Goal: Communication & Community: Ask a question

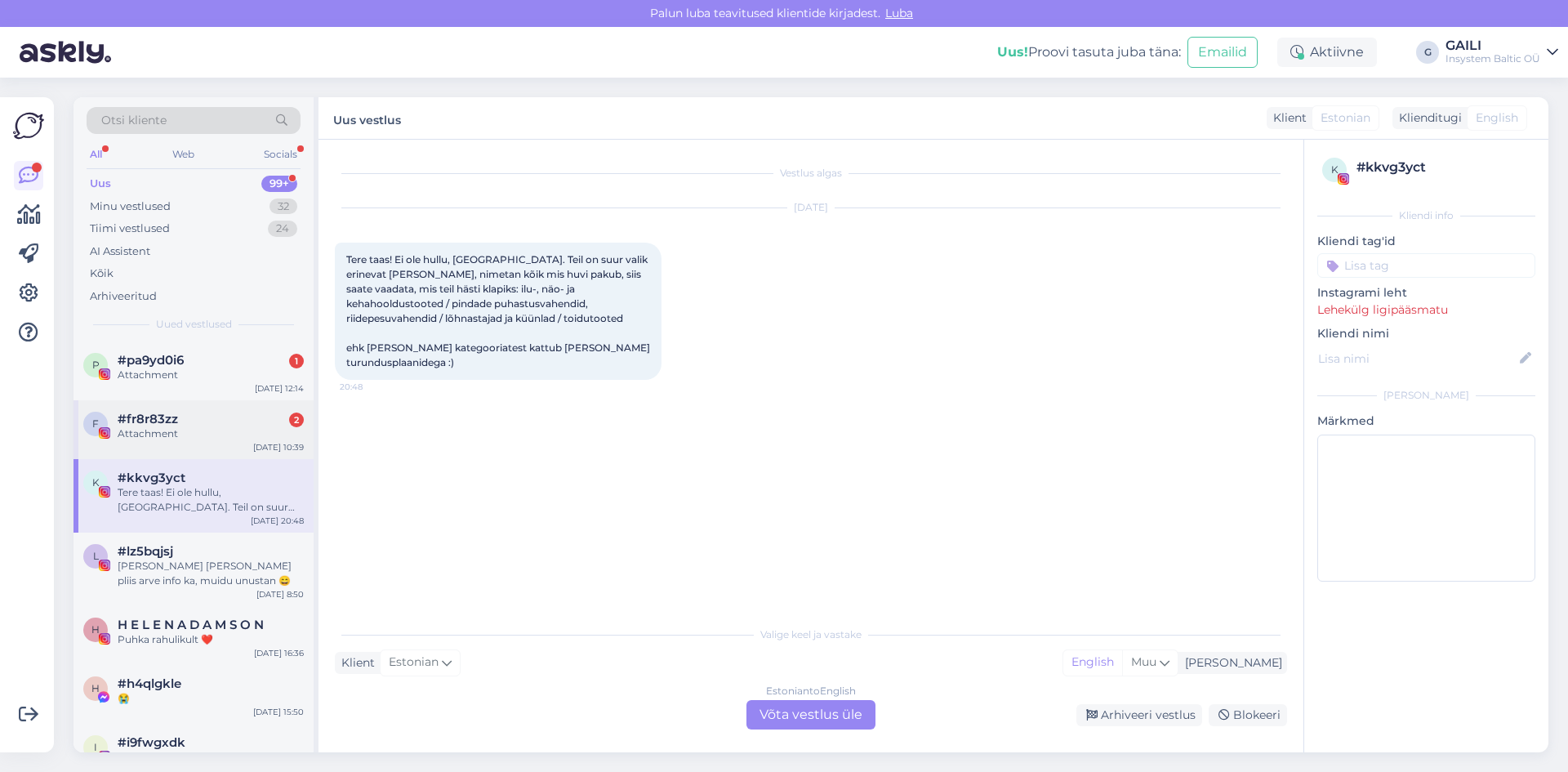
click at [140, 439] on div "Attachment" at bounding box center [210, 434] width 186 height 14
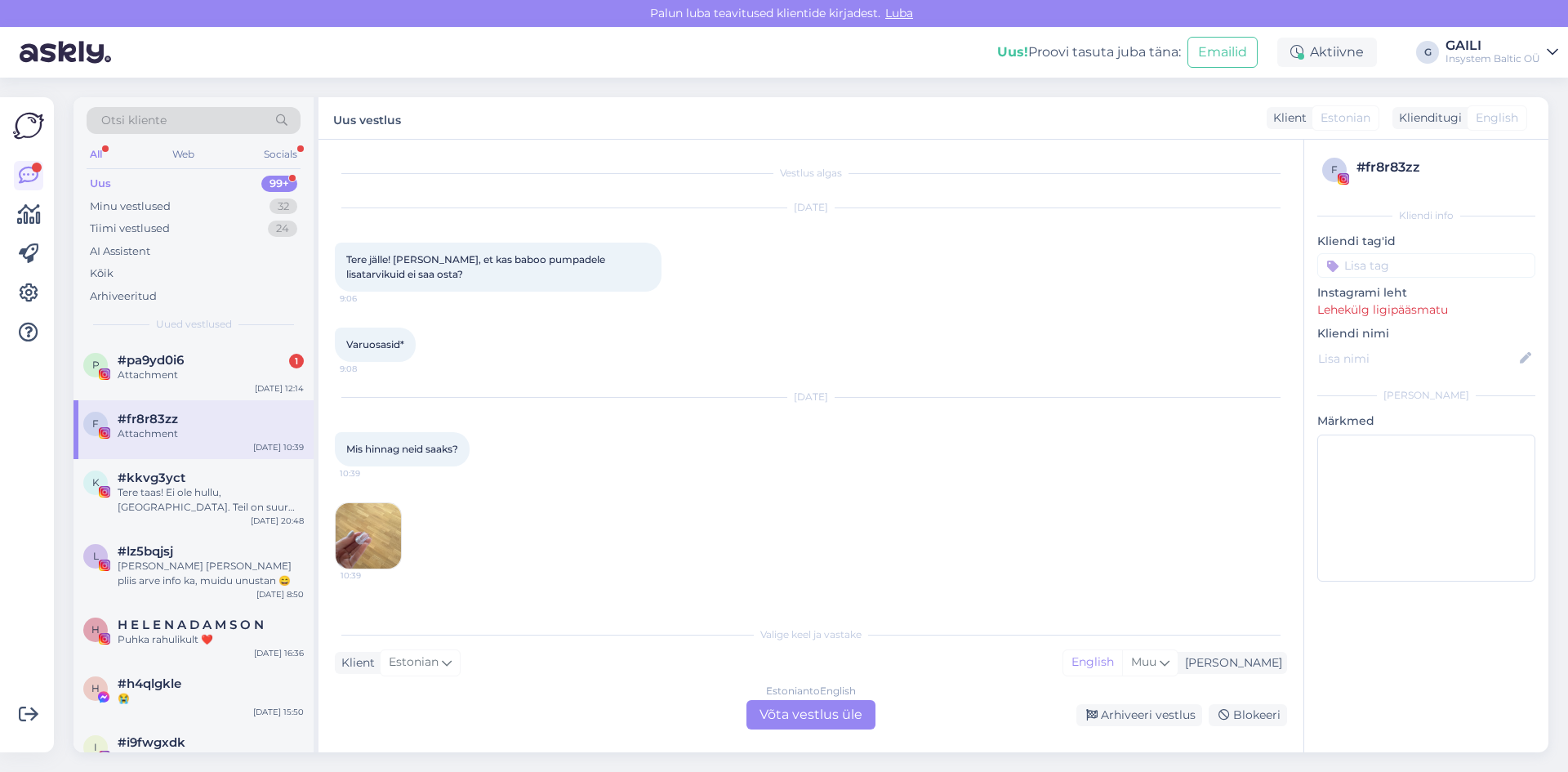
click at [385, 555] on img at bounding box center [369, 536] width 66 height 66
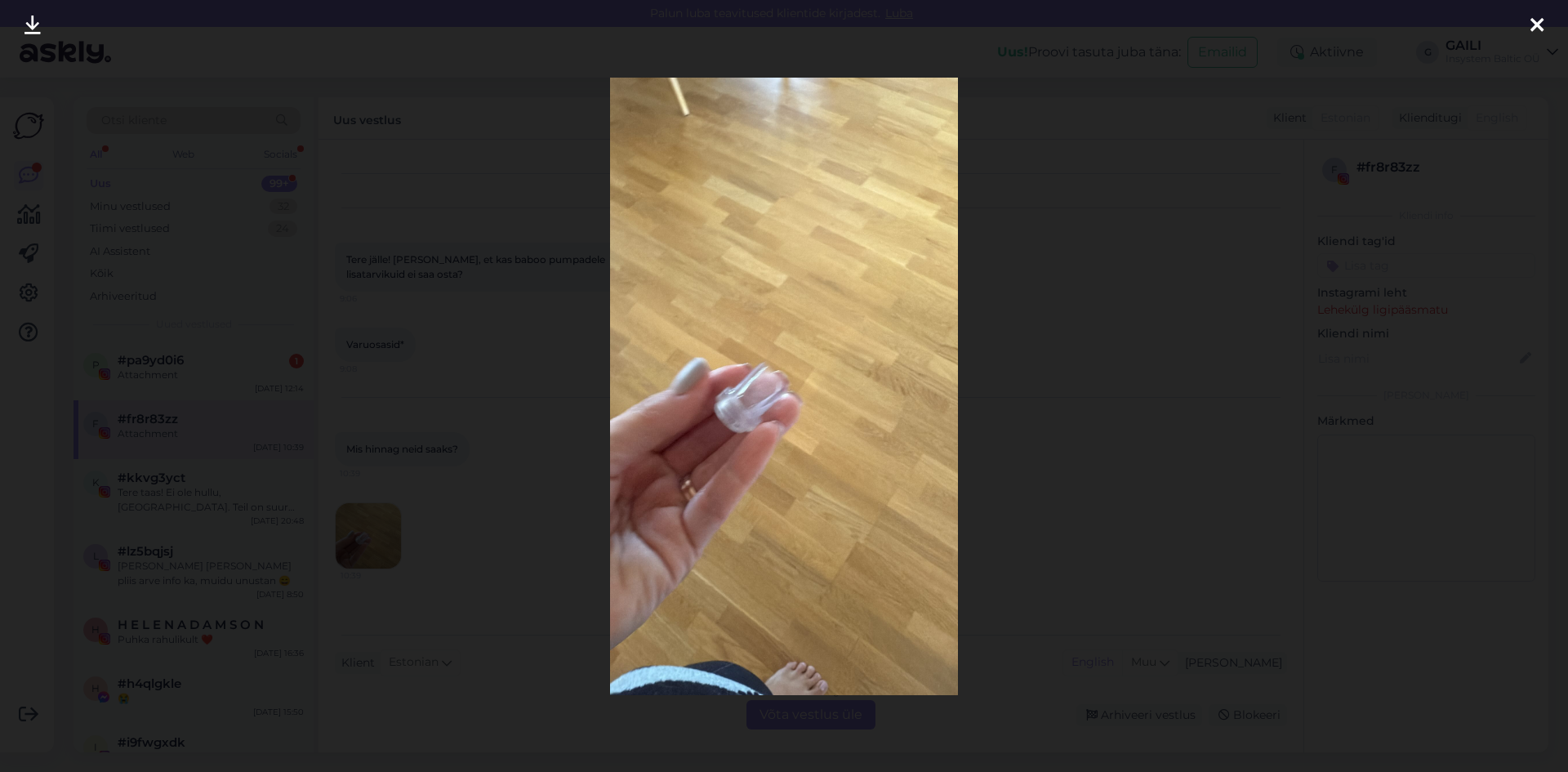
click at [1024, 411] on div at bounding box center [784, 386] width 1568 height 772
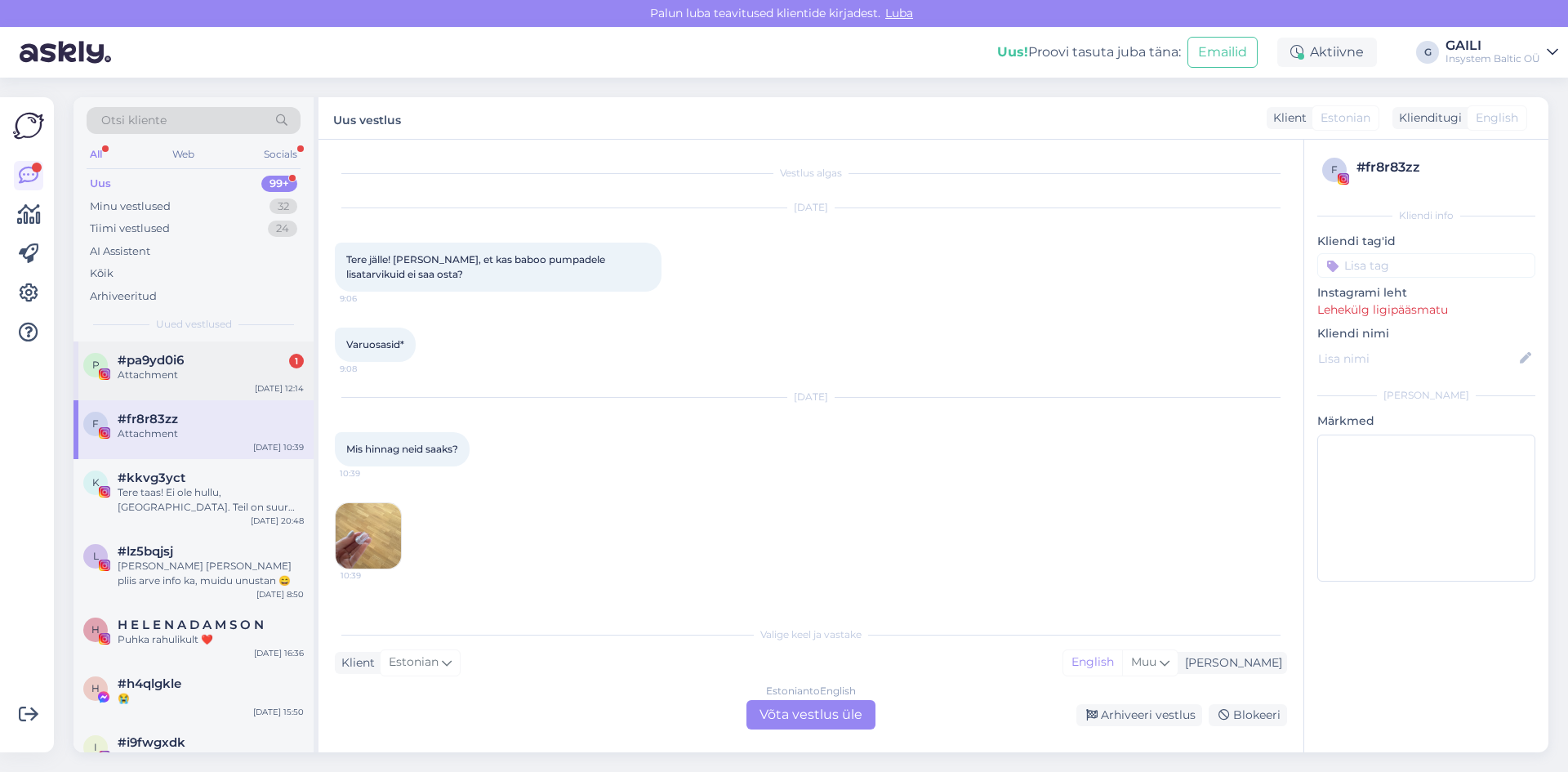
click at [216, 370] on div "Attachment" at bounding box center [210, 375] width 186 height 14
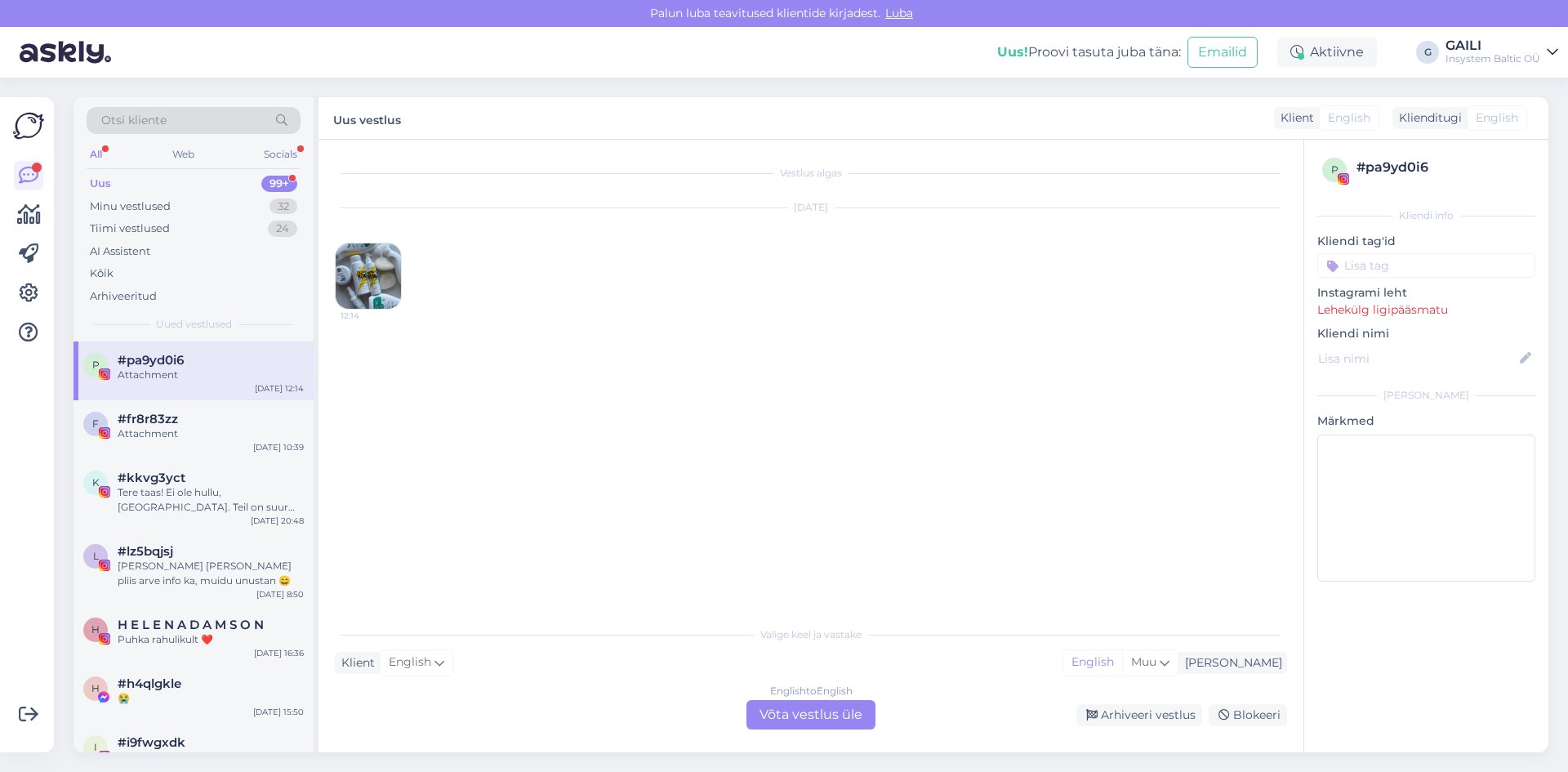
click at [357, 300] on img at bounding box center [369, 276] width 66 height 66
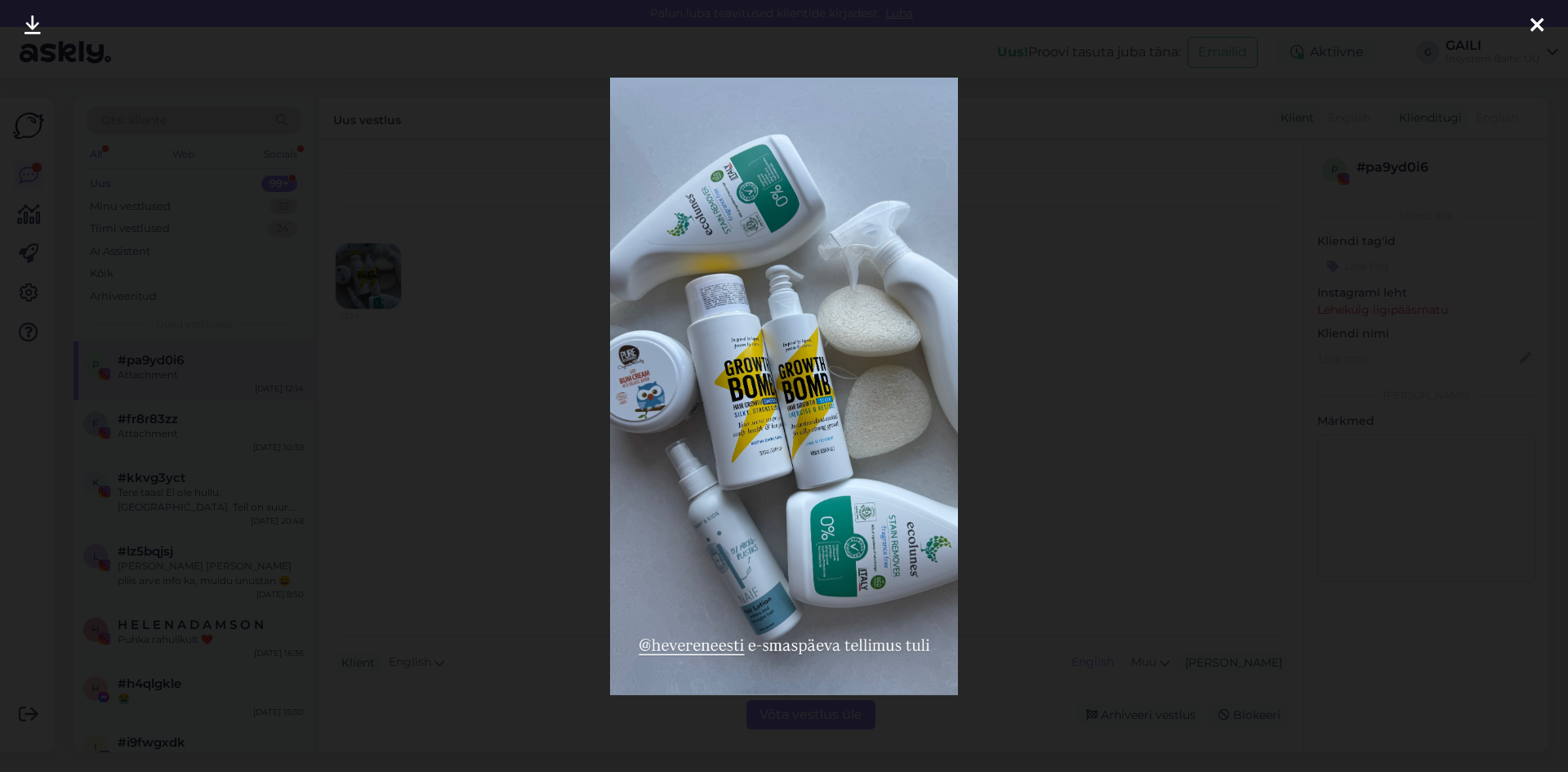
click at [1116, 345] on div at bounding box center [784, 386] width 1568 height 772
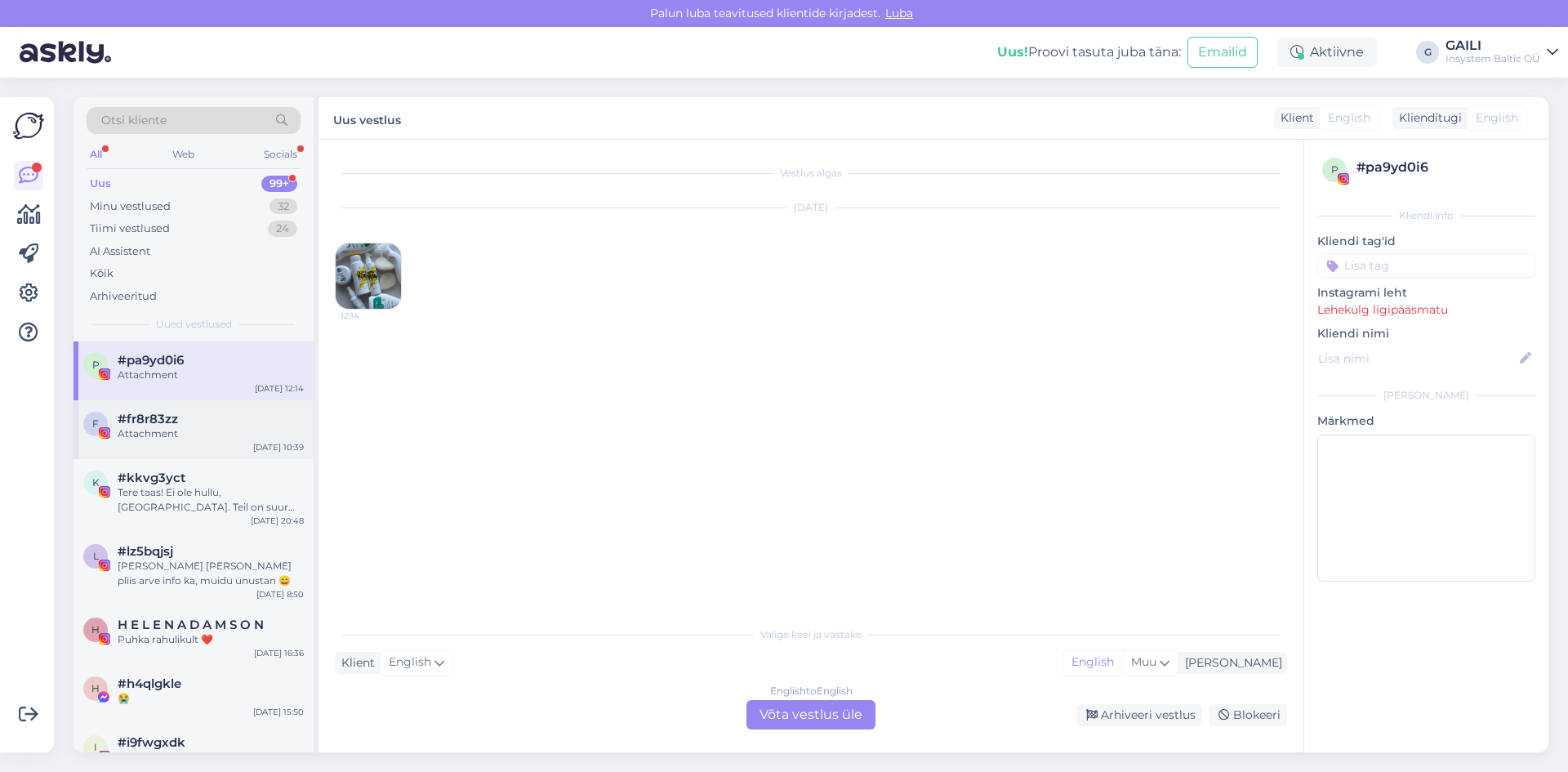
click at [98, 437] on div "f #fr8r83zz Attachment" at bounding box center [194, 426] width 221 height 29
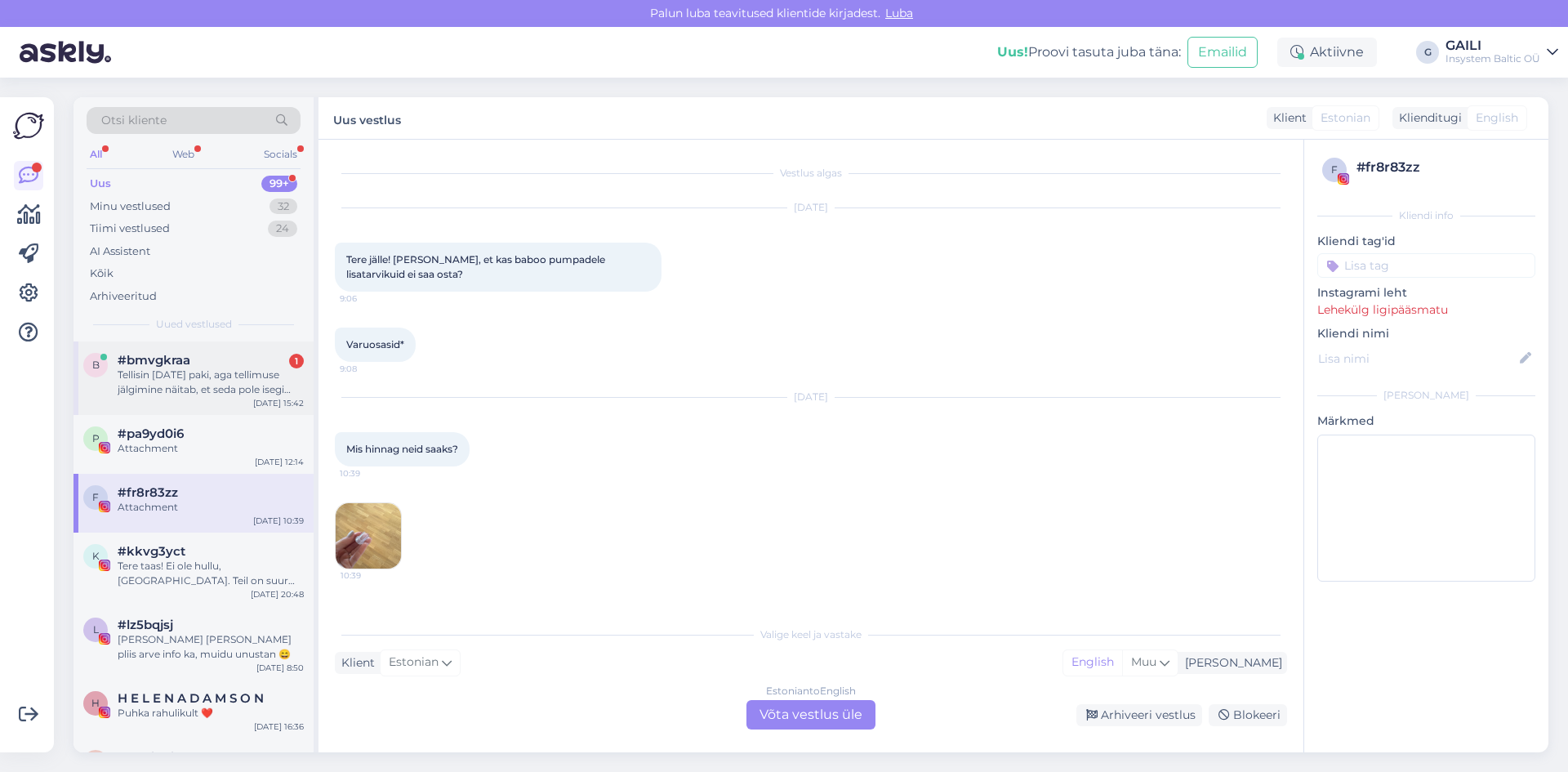
click at [204, 358] on div "#bmvgkraa 1" at bounding box center [210, 359] width 186 height 14
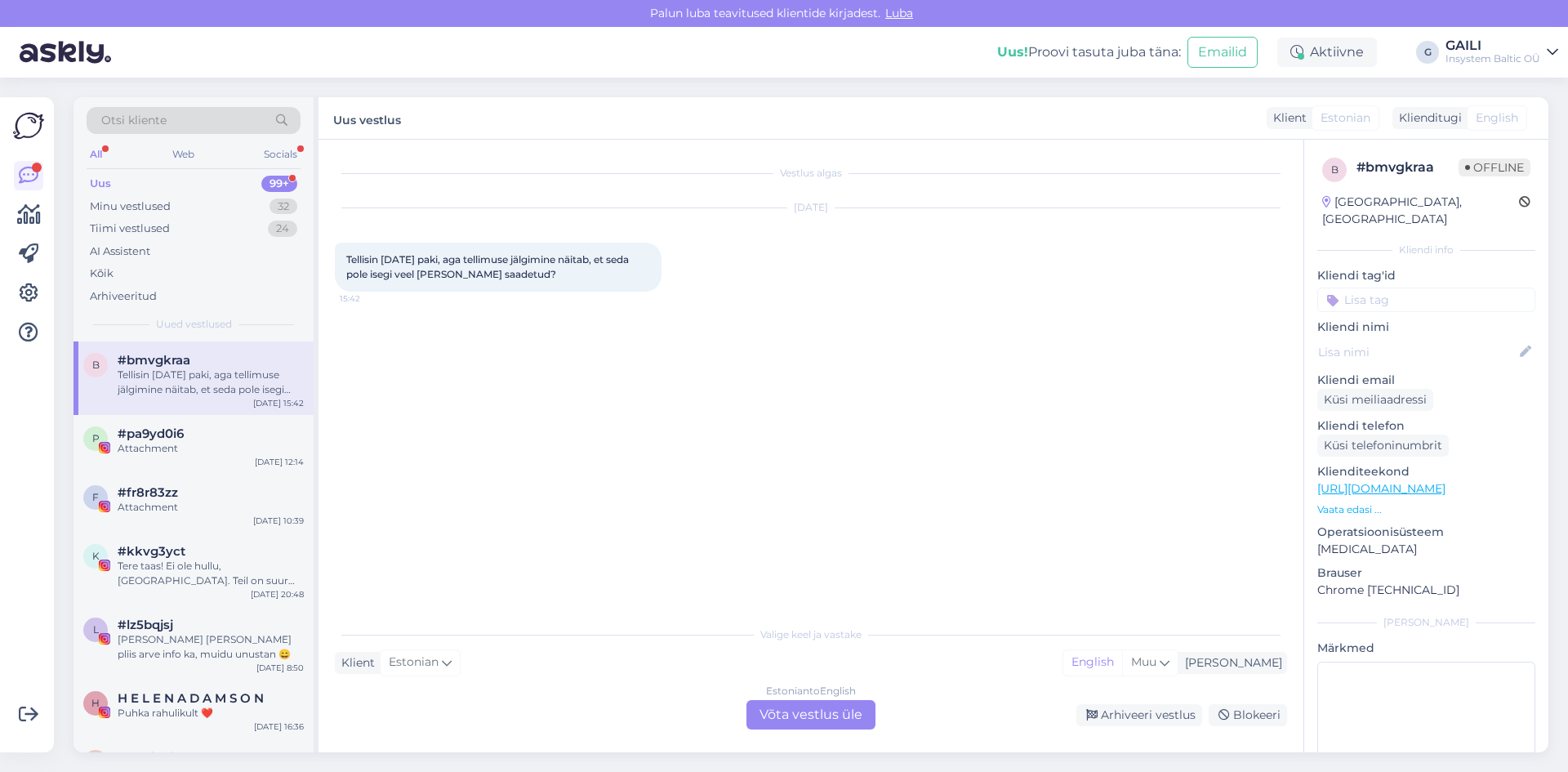
click at [794, 718] on div "Estonian to English Võta vestlus üle" at bounding box center [811, 715] width 129 height 29
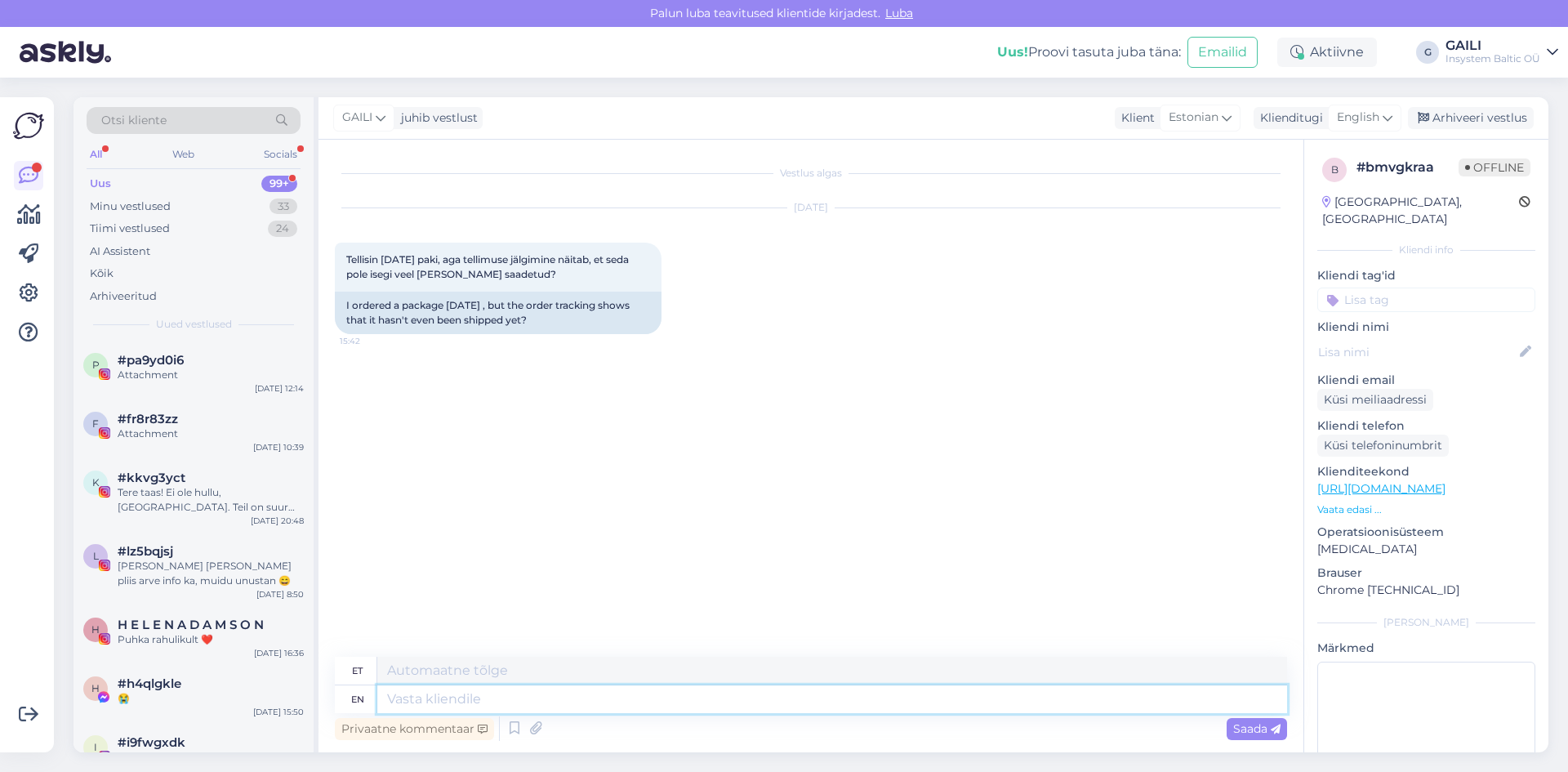
click at [460, 697] on textarea at bounding box center [832, 699] width 910 height 28
paste textarea "Aitäh, et meile kirjutasite! E-smaspäeva raames on tarneaeg pikem, kuni 2 nädal…"
type textarea "Aitäh, et meile kirjutasite! E-smaspäeva raames on tarneaeg pikem, kuni 2 nädal…"
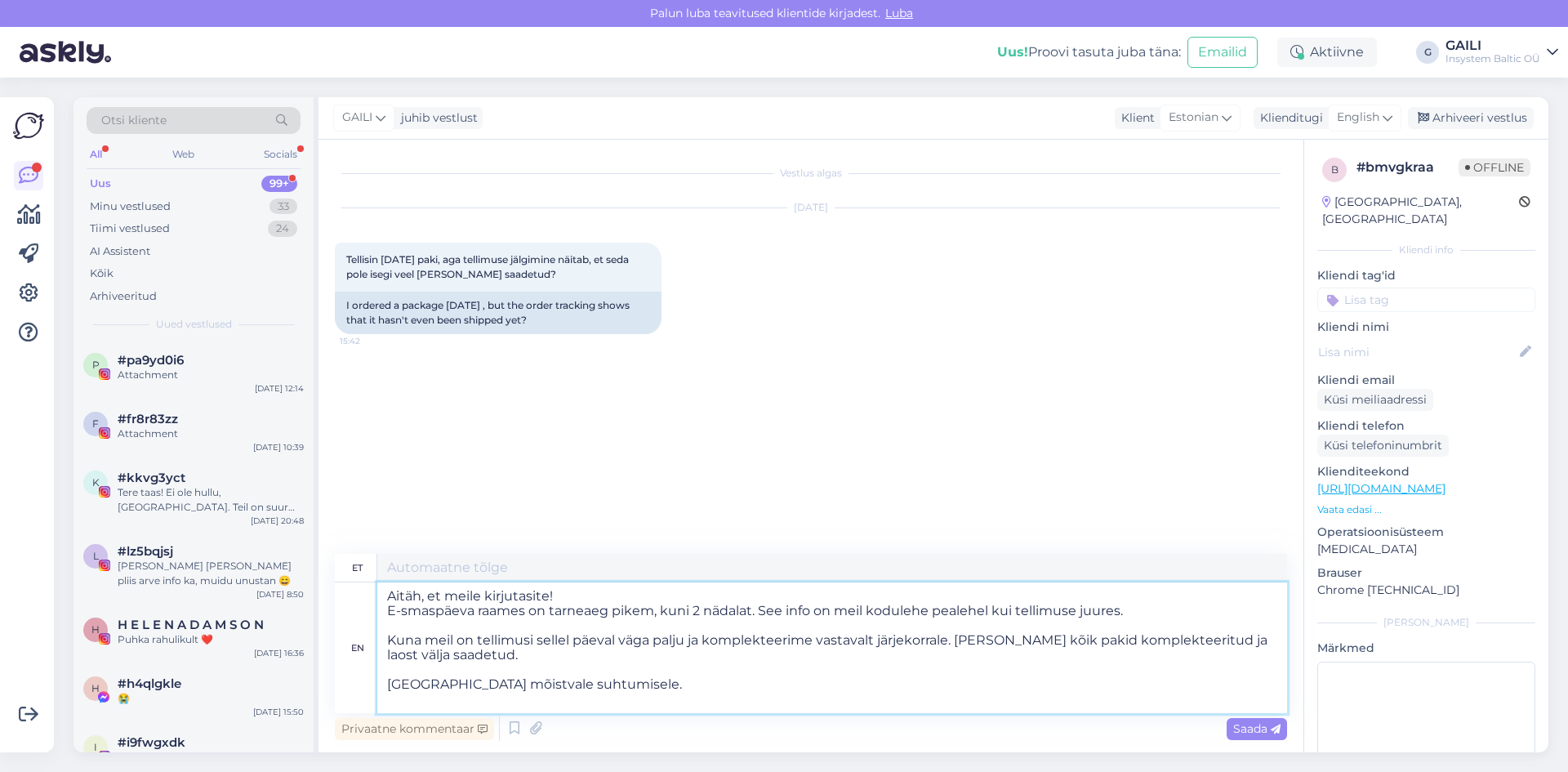
type textarea "Aitäh, et meile kirjutasite! E-smaspäeva raames on tarneaeg pikem, kuni 2 nädal…"
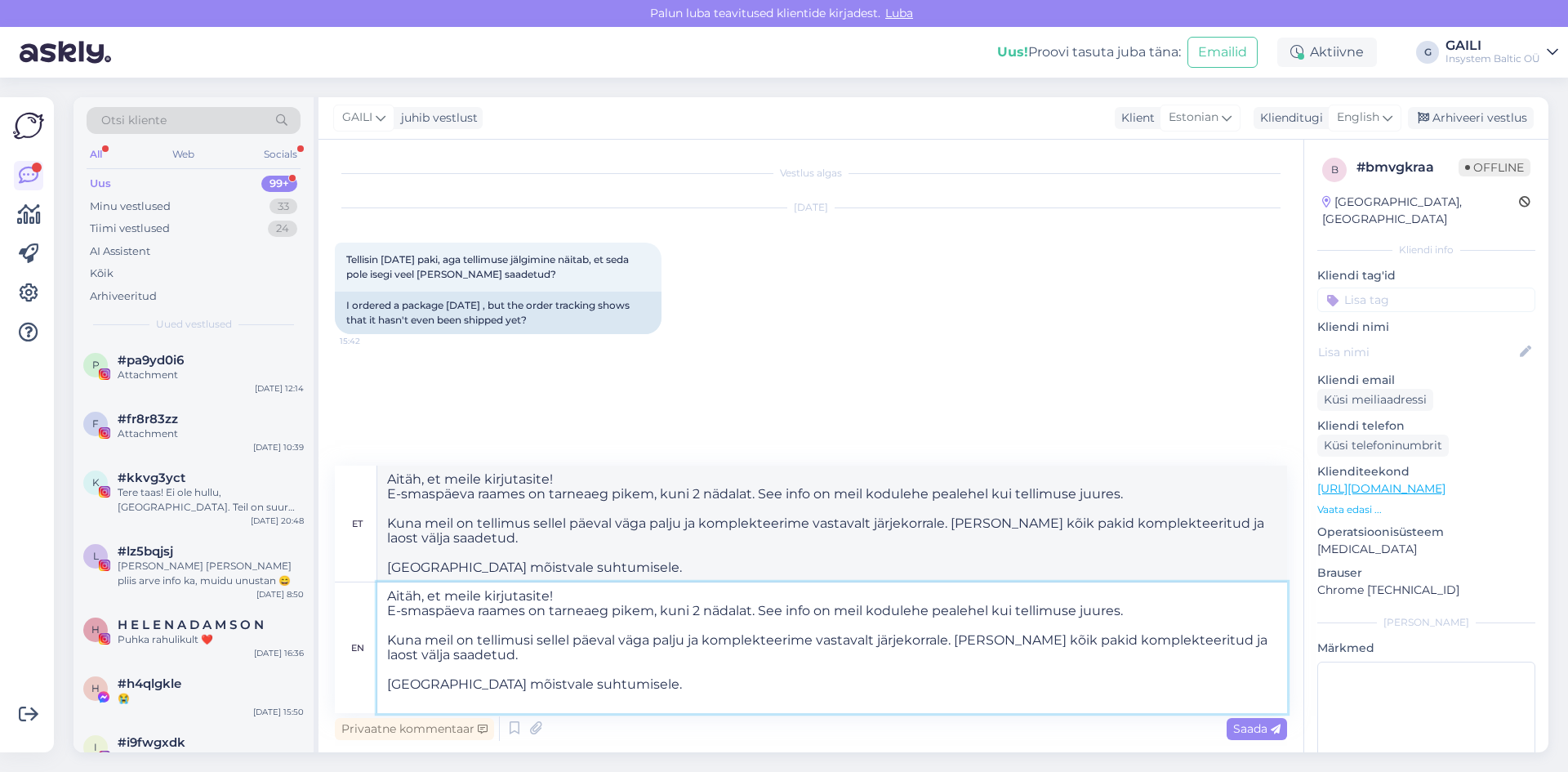
click at [388, 594] on textarea "Aitäh, et meile kirjutasite! E-smaspäeva raames on tarneaeg pikem, kuni 2 nädal…" at bounding box center [832, 647] width 910 height 130
type textarea "TereAitäh, et [PERSON_NAME] kirjutasite! E-smaspäeva raames on tarneaeg pikem, …"
type textarea "Tere, Aitäh, et meile kirjutasite! E-smaspäeva raames on tarneaeg pikem, kuni 2…"
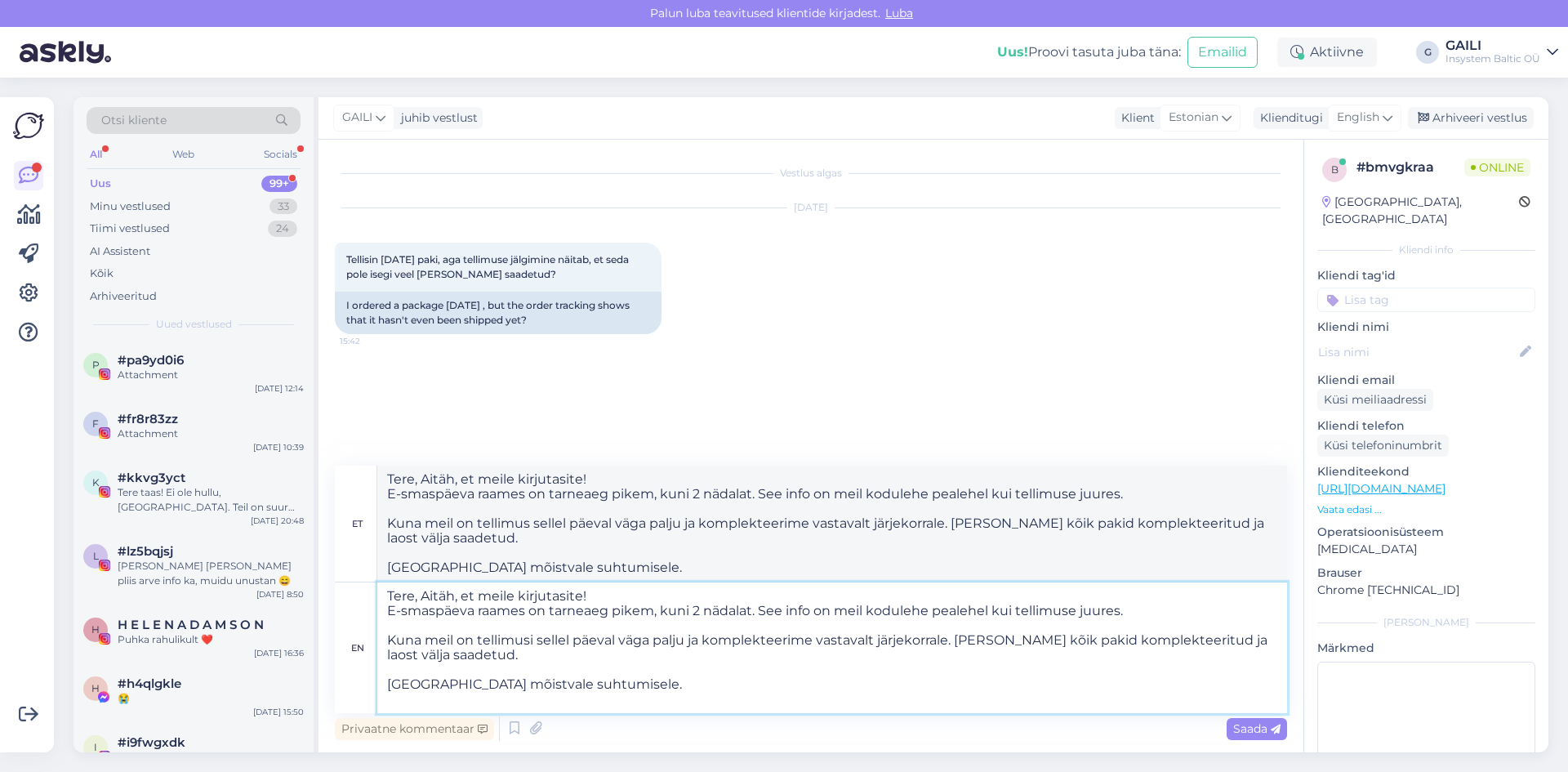
click at [388, 610] on textarea "Tere, Aitäh, et meile kirjutasite! E-smaspäeva raames on tarneaeg pikem, kuni 2…" at bounding box center [832, 647] width 910 height 130
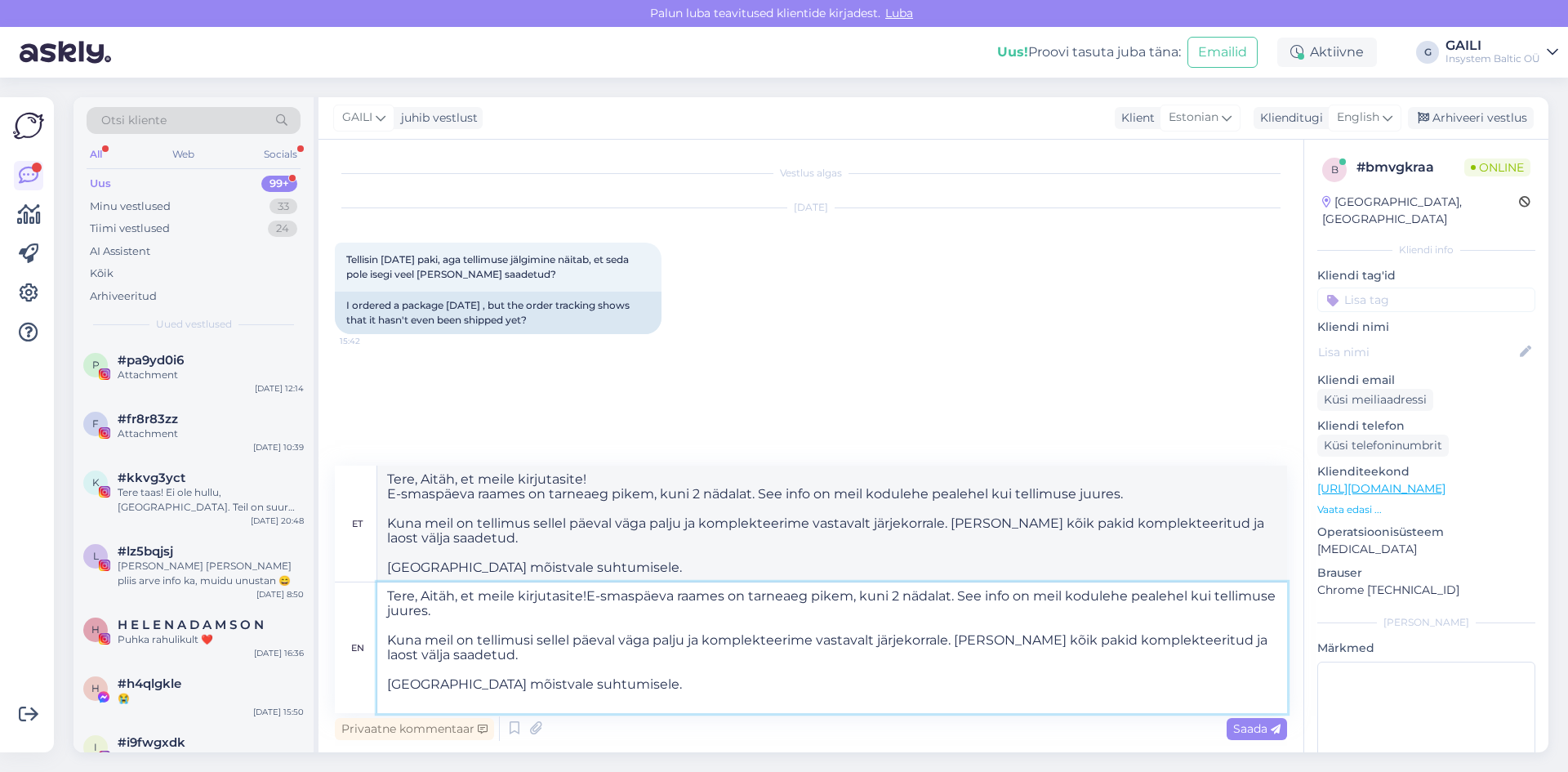
type textarea "Tere, Aitäh, et meile kirjutasite! E-smaspäeva raames on tarneaeg pikem, kuni 2…"
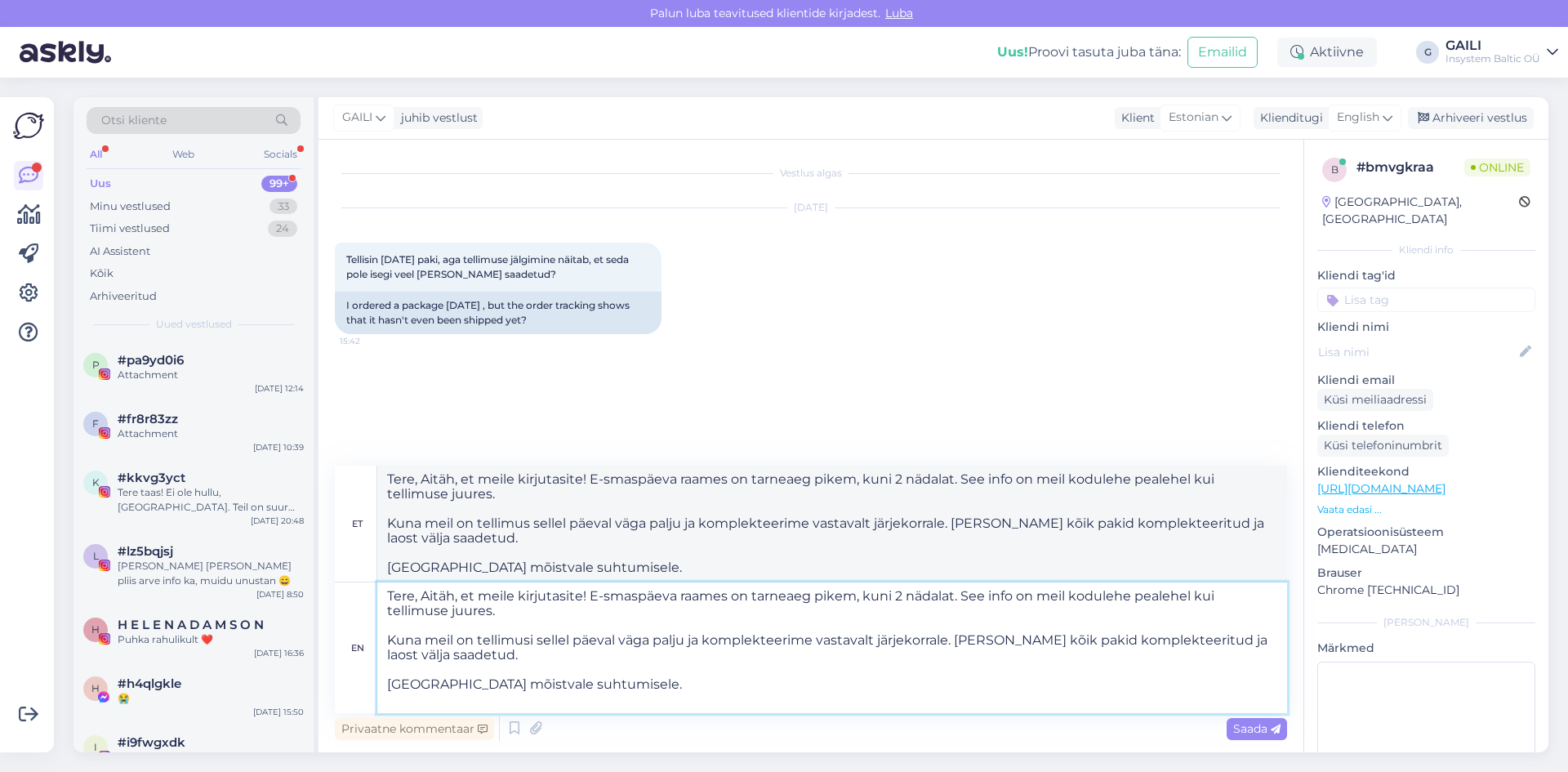
click at [386, 640] on textarea "Tere, Aitäh, et meile kirjutasite! E-smaspäeva raames on tarneaeg pikem, kuni 2…" at bounding box center [832, 647] width 910 height 130
type textarea "Tere, Aitäh, et meile kirjutasite! E-smaspäeva raames on tarneaeg pikem, kuni 2…"
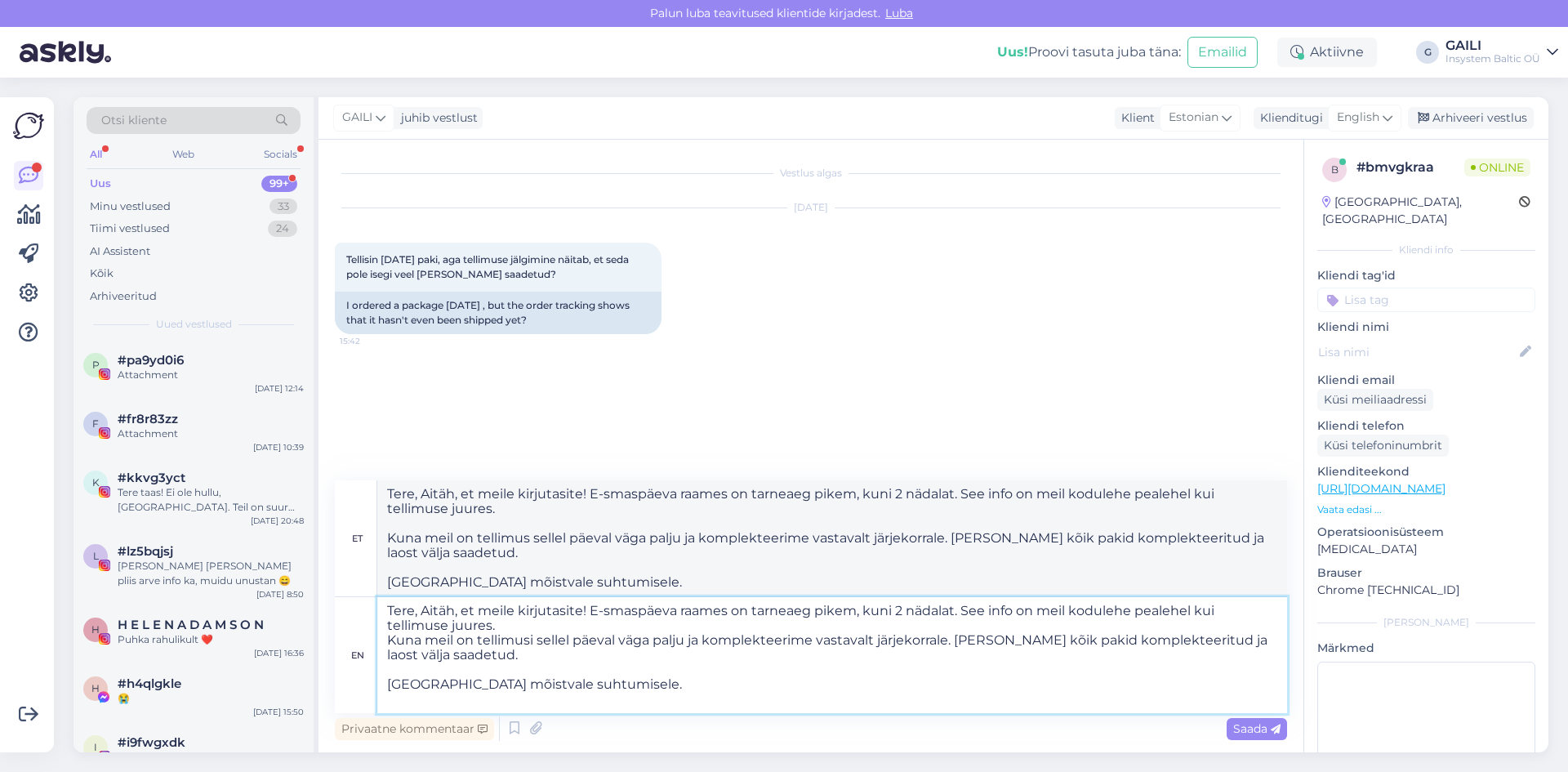
type textarea "Tere, Aitäh, et meile kirjutasite! E-smaspäeva raames on tarneaeg pikem, kuni 2…"
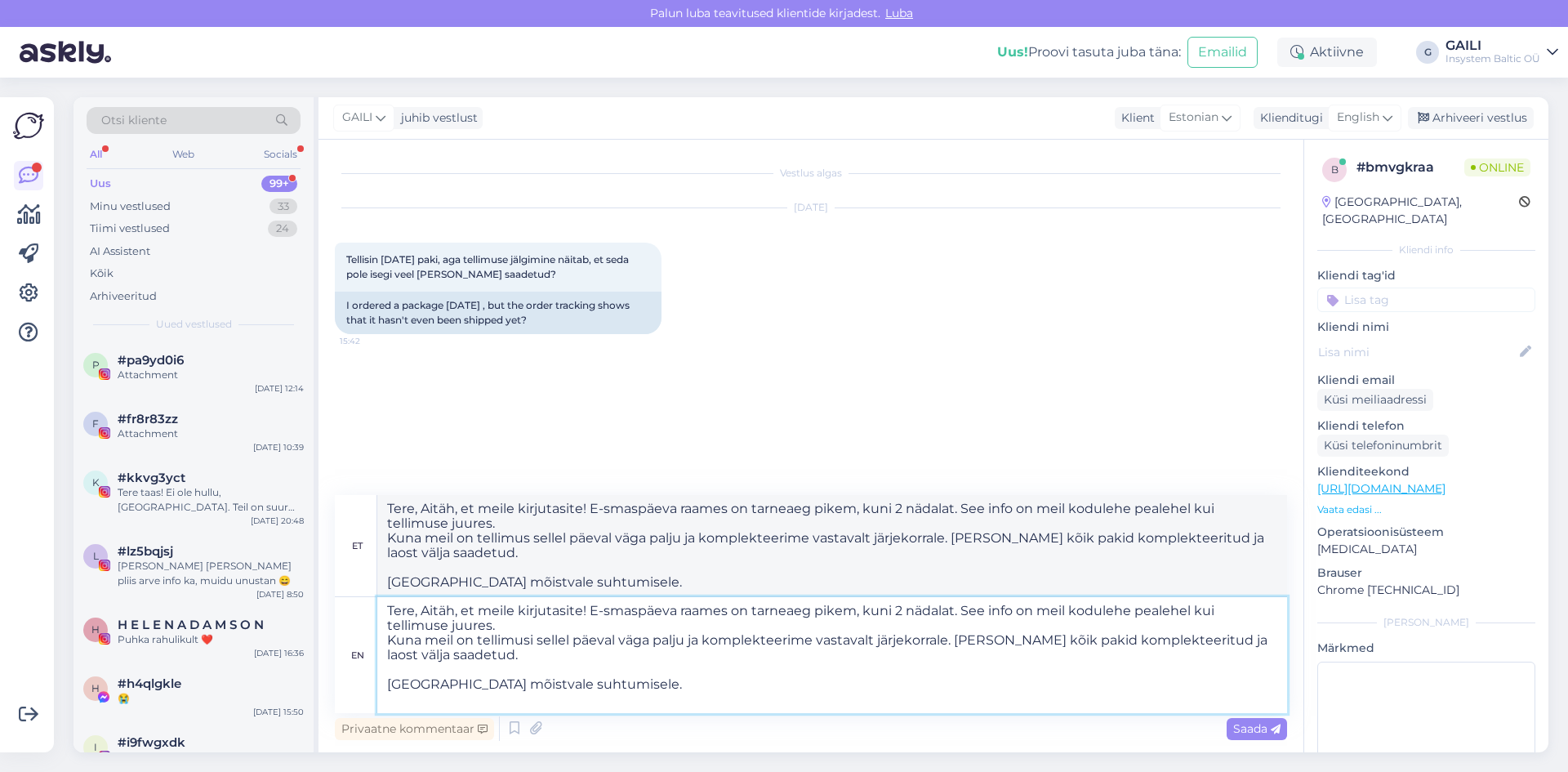
drag, startPoint x: 449, startPoint y: 656, endPoint x: 382, endPoint y: 646, distance: 67.7
click at [382, 646] on textarea "Tere, Aitäh, et meile kirjutasite! E-smaspäeva raames on tarneaeg pikem, kuni 2…" at bounding box center [832, 655] width 910 height 116
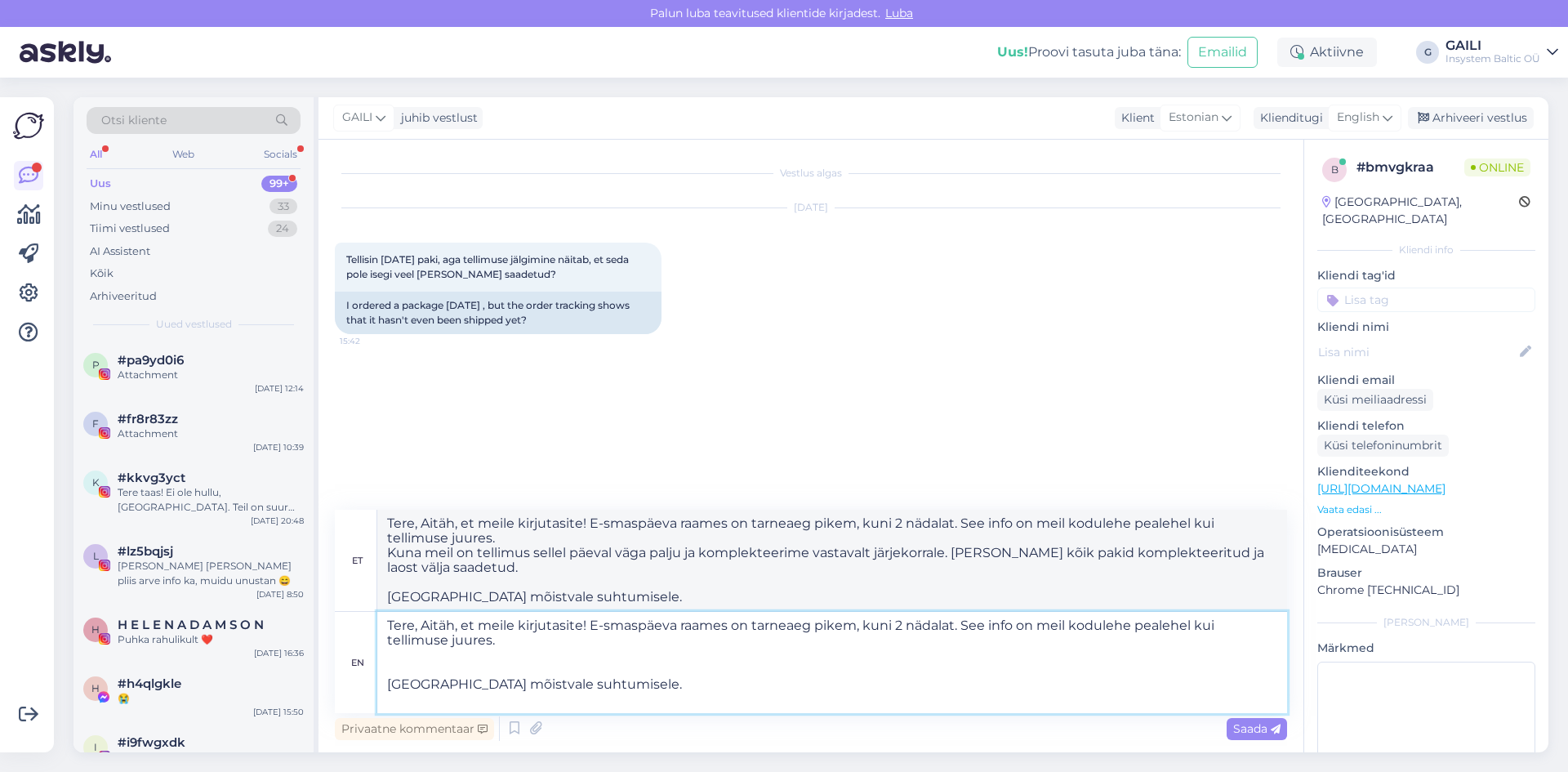
type textarea "Tere, Aitäh, et meile kirjutasite! E-smaspäeva raames on tarneaeg pikem, kuni 2…"
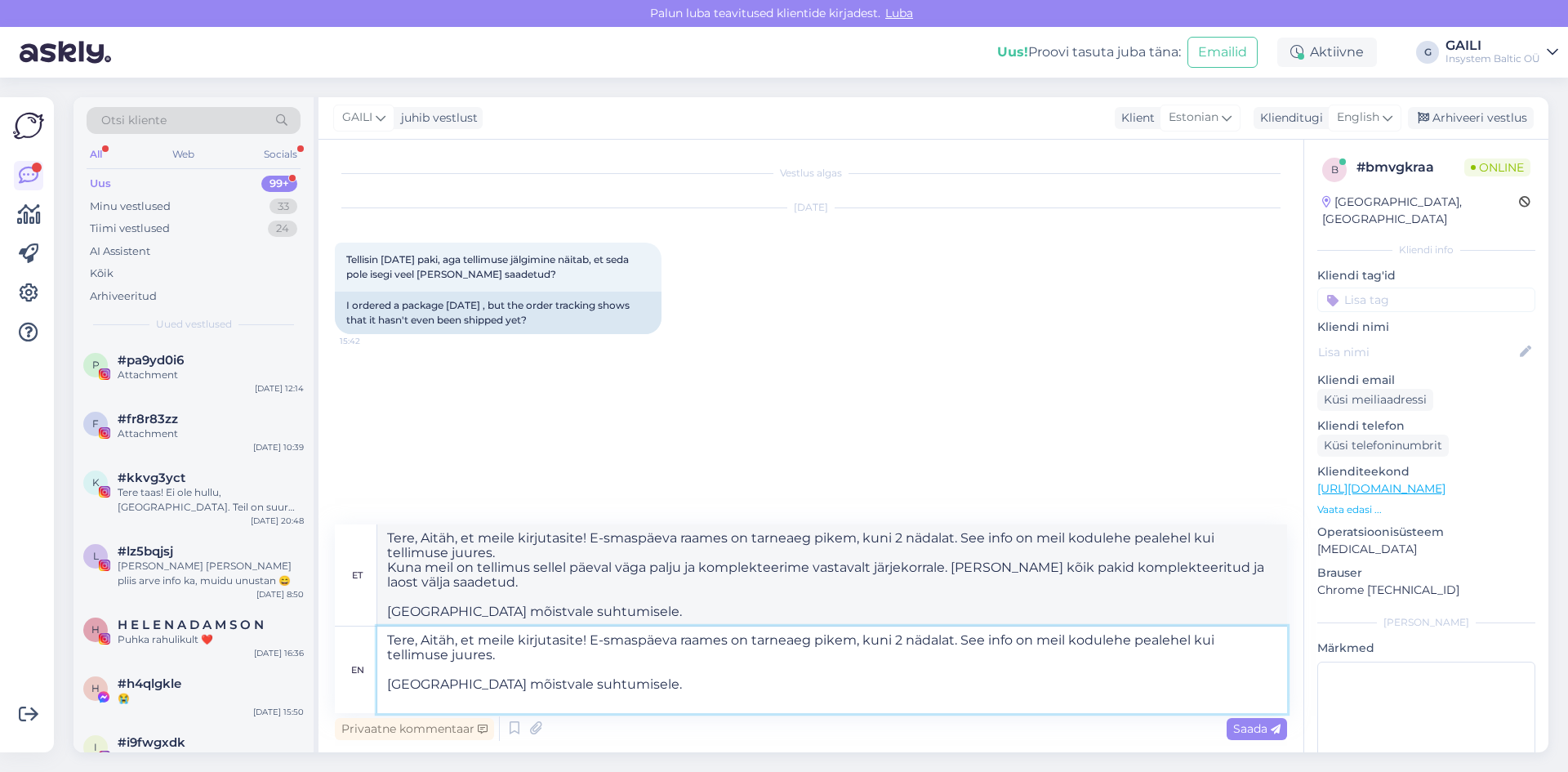
type textarea "Tere, Aitäh, et meile kirjutasite! E-smaspäeva raames on tarneaeg pikem, kuni 2…"
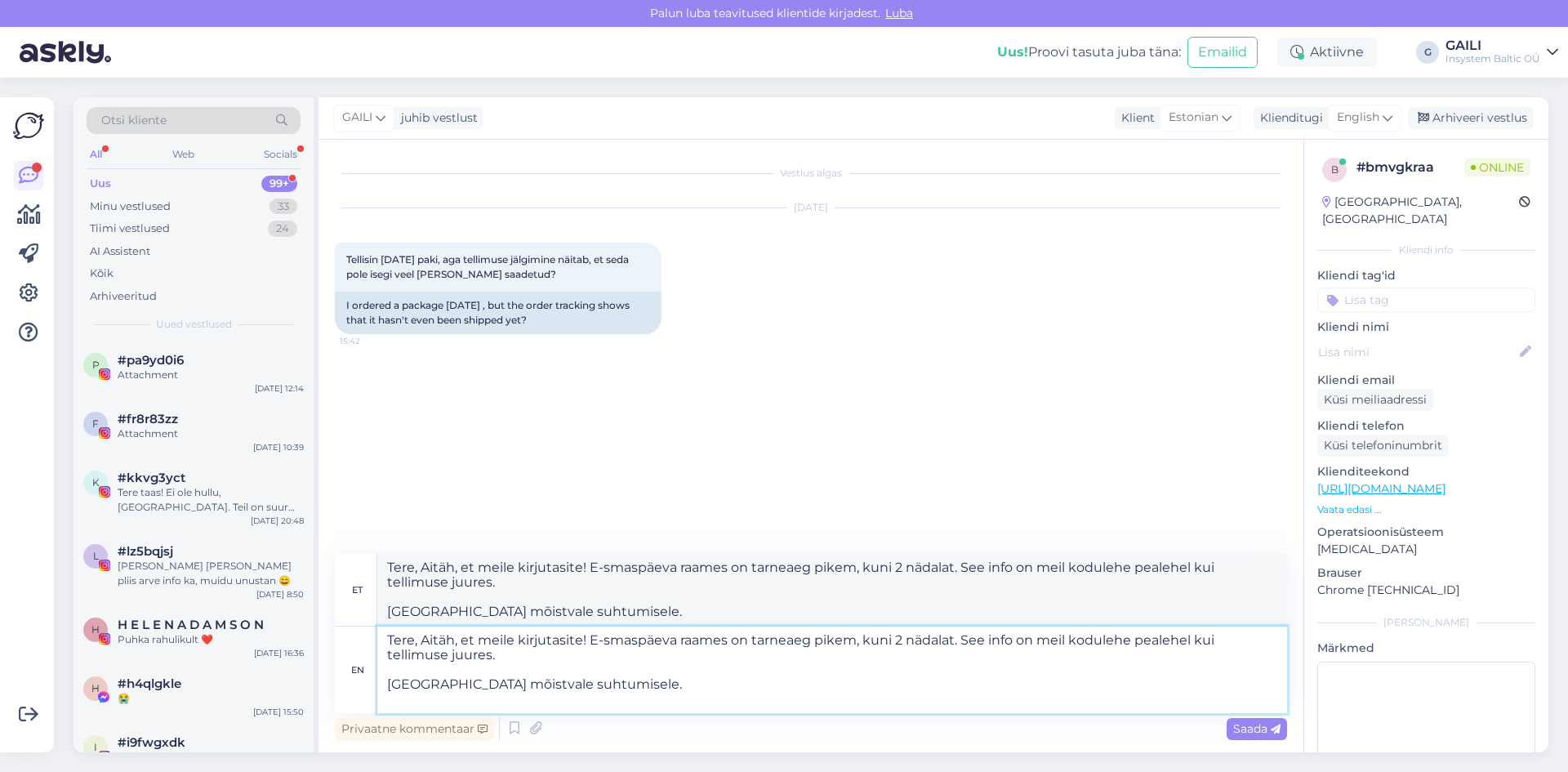
type textarea "Tere, Aitäh, et meile kirjutasite! E-smaspäeva raames on tarneaeg pikem, kuni 2…"
click at [1256, 733] on span "Saada" at bounding box center [1257, 728] width 47 height 14
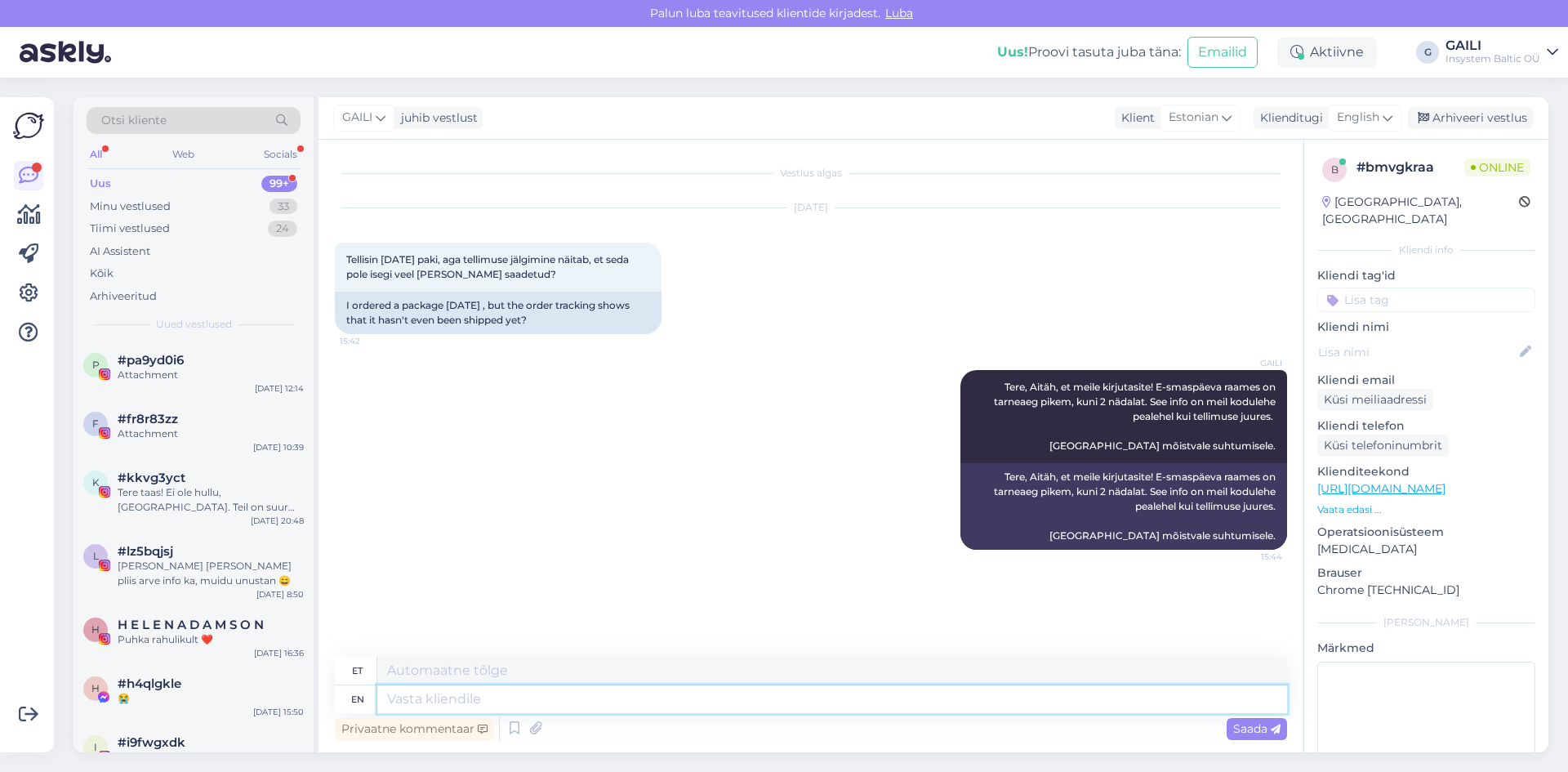
click at [485, 700] on textarea at bounding box center [832, 699] width 910 height 28
click at [158, 204] on div "Minu vestlused" at bounding box center [130, 206] width 81 height 16
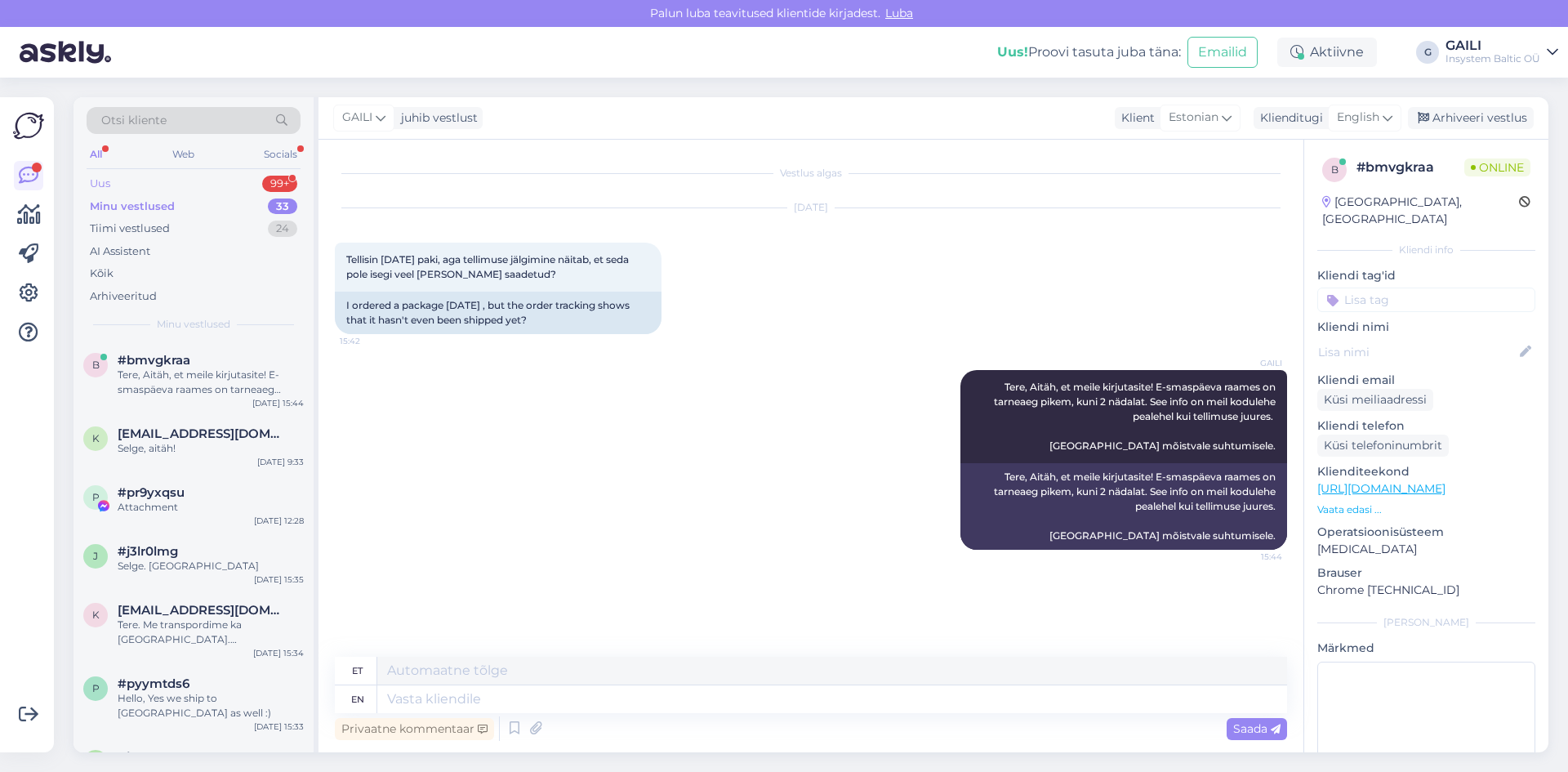
click at [123, 173] on div "Uus 99+" at bounding box center [194, 184] width 214 height 23
